Goal: Transaction & Acquisition: Obtain resource

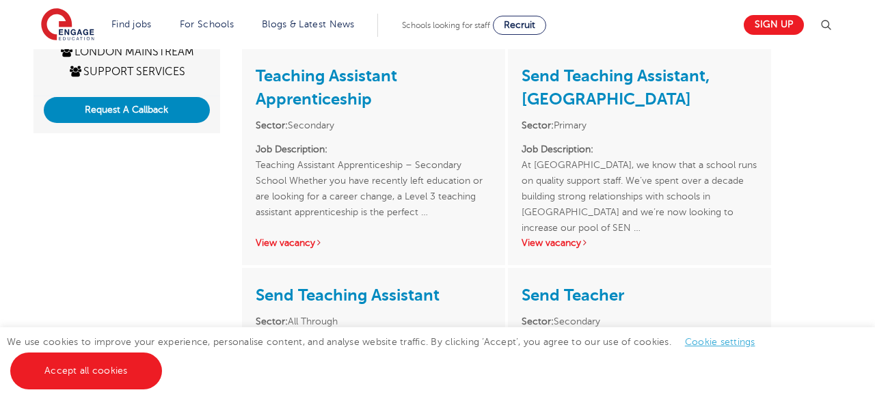
scroll to position [381, 0]
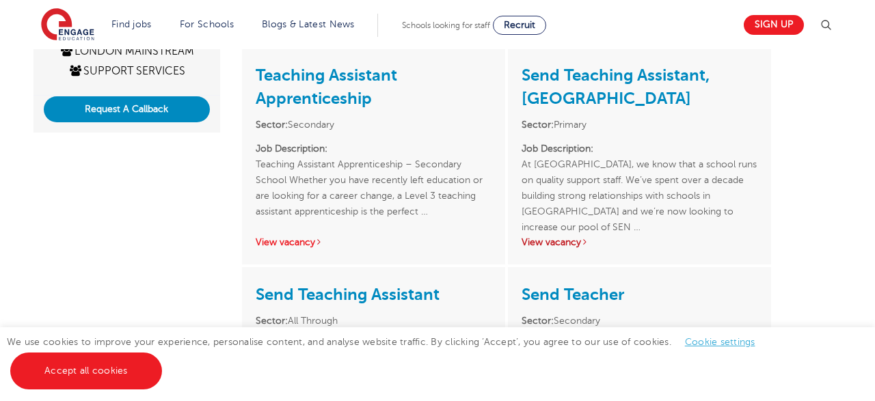
click at [559, 247] on link "View vacancy" at bounding box center [555, 242] width 67 height 10
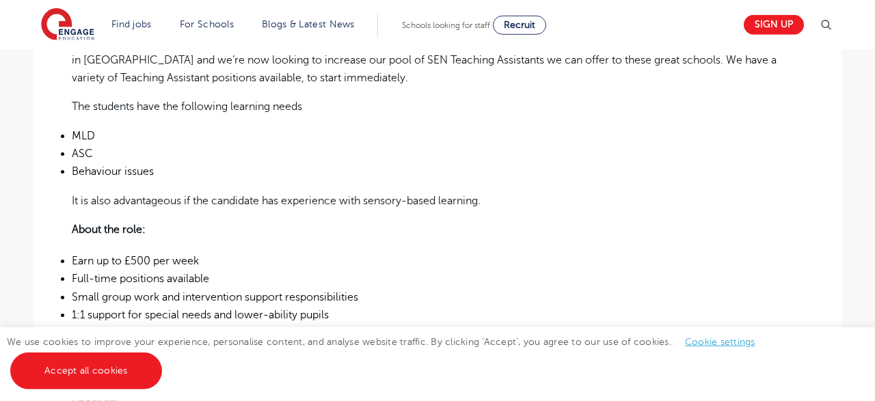
scroll to position [443, 0]
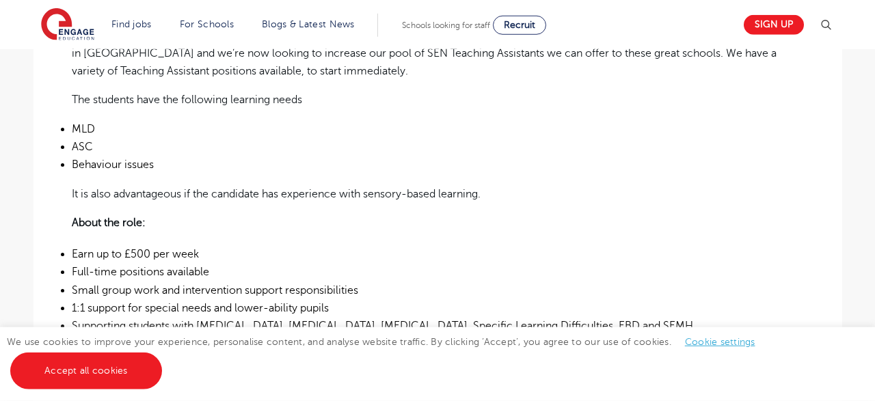
click at [1, 318] on main "Search Browse all Jobs SEND Teaching Assistant, [GEOGRAPHIC_DATA] Posted [DATE]…" at bounding box center [437, 309] width 875 height 1504
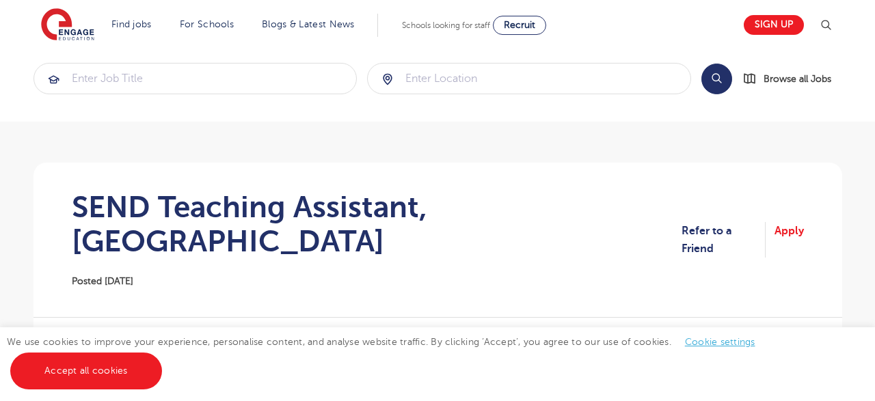
scroll to position [0, 0]
